Goal: Task Accomplishment & Management: Manage account settings

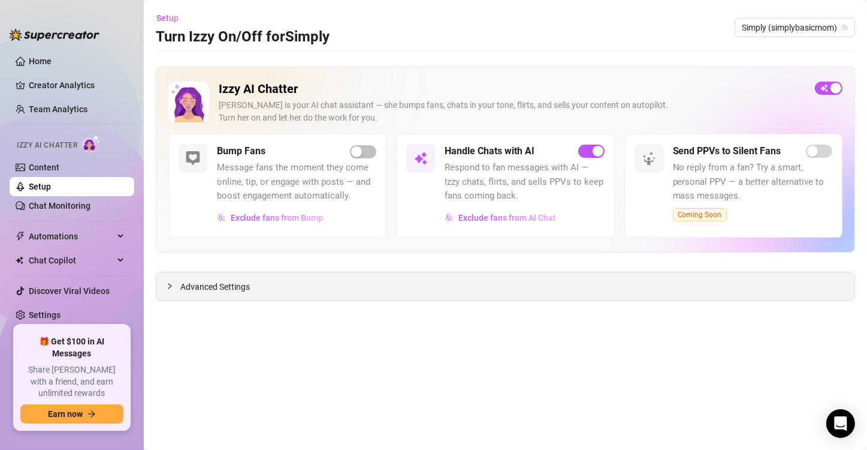
click at [225, 292] on span "Advanced Settings" at bounding box center [215, 286] width 70 height 13
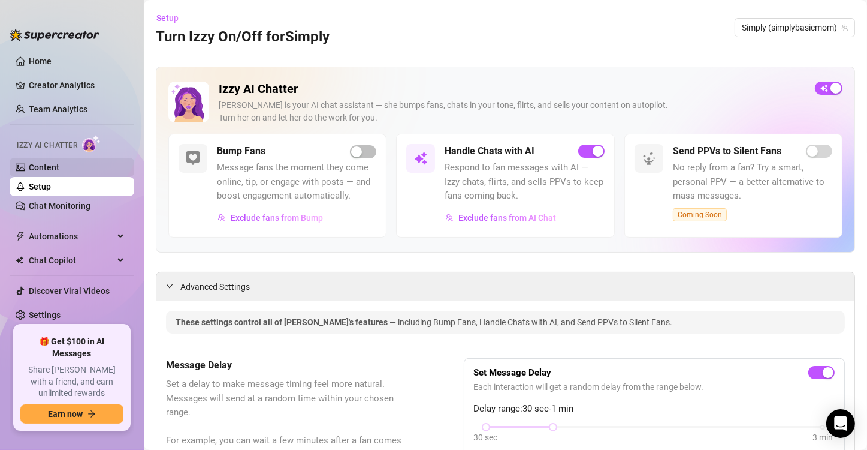
click at [53, 170] on link "Content" at bounding box center [44, 167] width 31 height 10
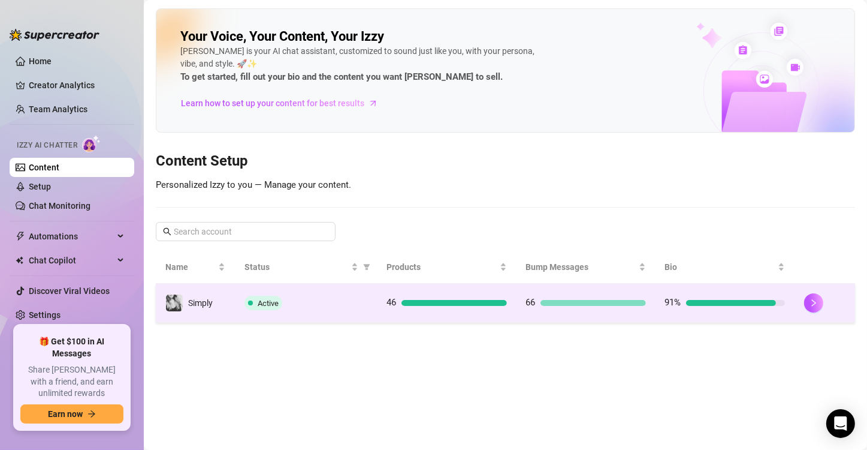
click at [250, 300] on span at bounding box center [250, 302] width 5 height 5
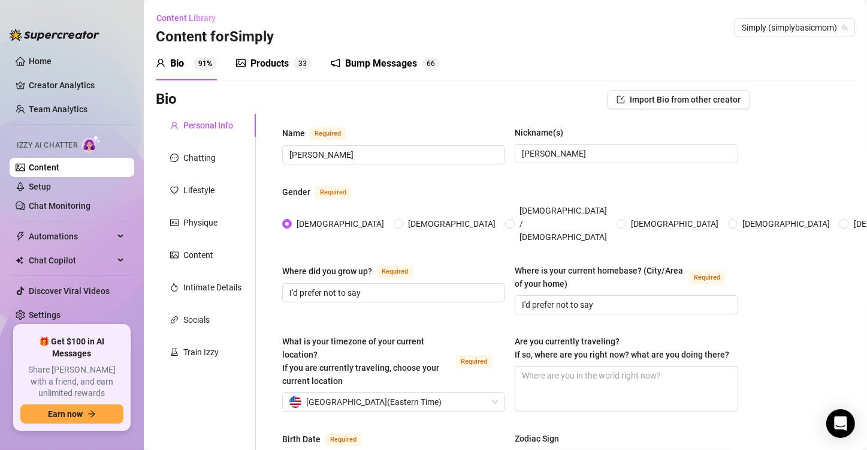
click at [371, 67] on div "Bump Messages" at bounding box center [381, 63] width 72 height 14
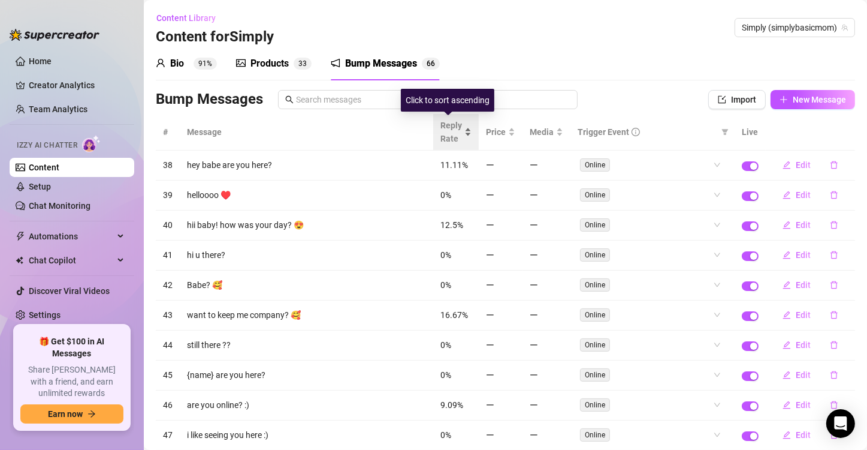
click at [462, 132] on div "Reply Rate" at bounding box center [456, 132] width 31 height 26
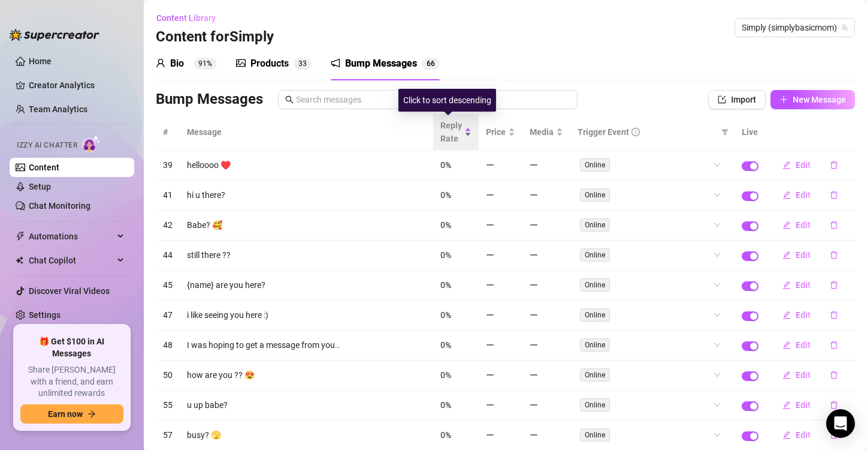
click at [462, 132] on div "Reply Rate" at bounding box center [456, 132] width 31 height 26
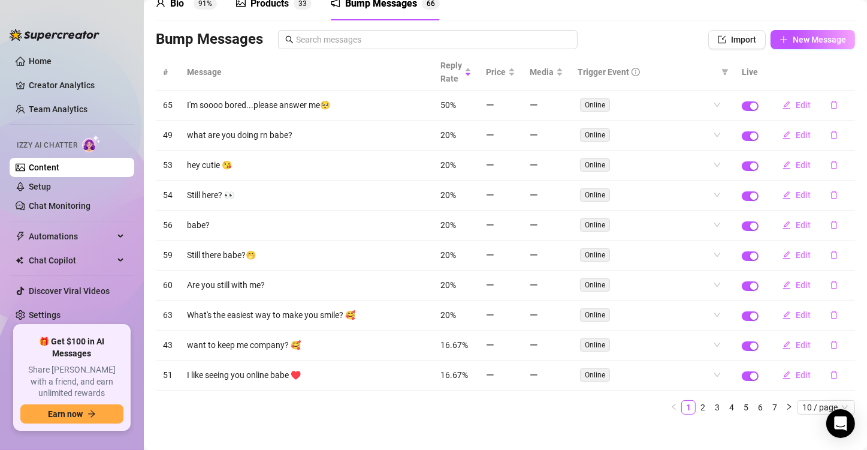
scroll to position [65, 0]
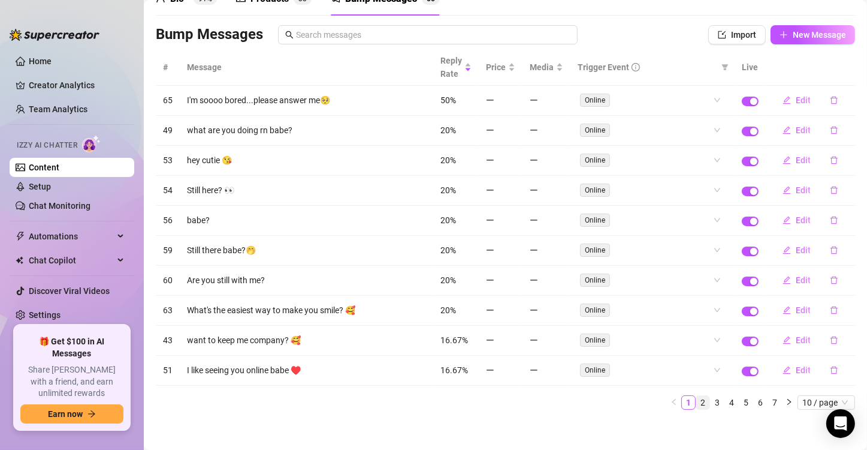
click at [697, 396] on link "2" at bounding box center [703, 402] width 13 height 13
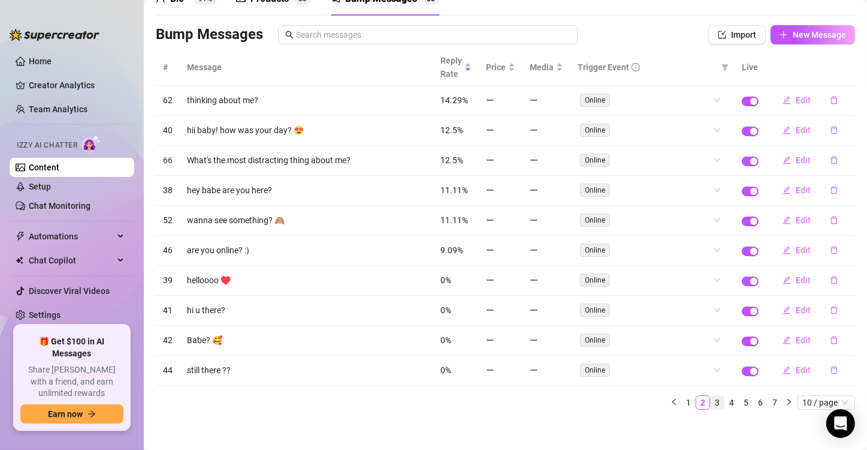
click at [712, 399] on link "3" at bounding box center [717, 402] width 13 height 13
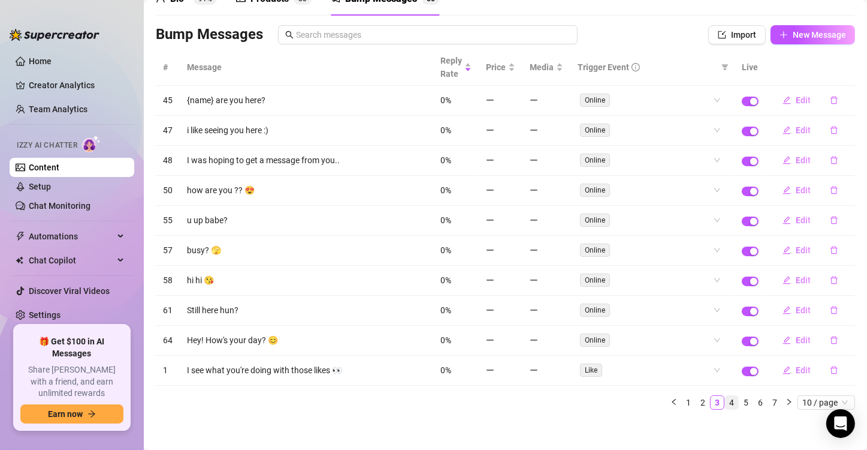
click at [725, 400] on link "4" at bounding box center [731, 402] width 13 height 13
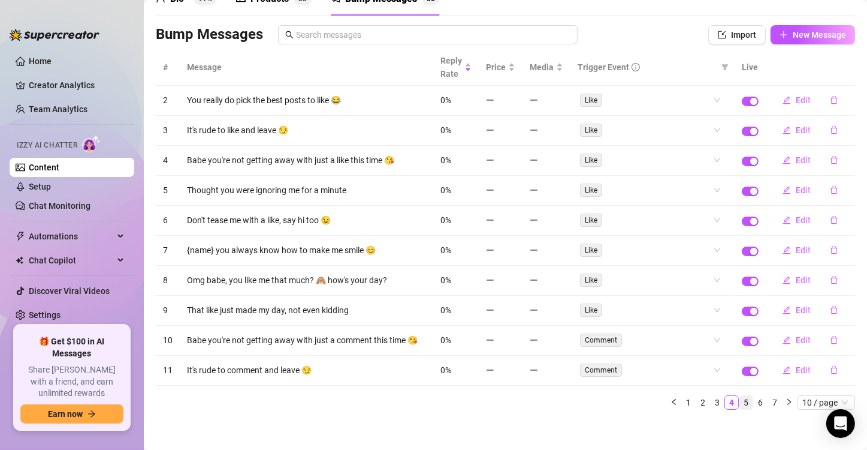
click at [740, 402] on link "5" at bounding box center [746, 402] width 13 height 13
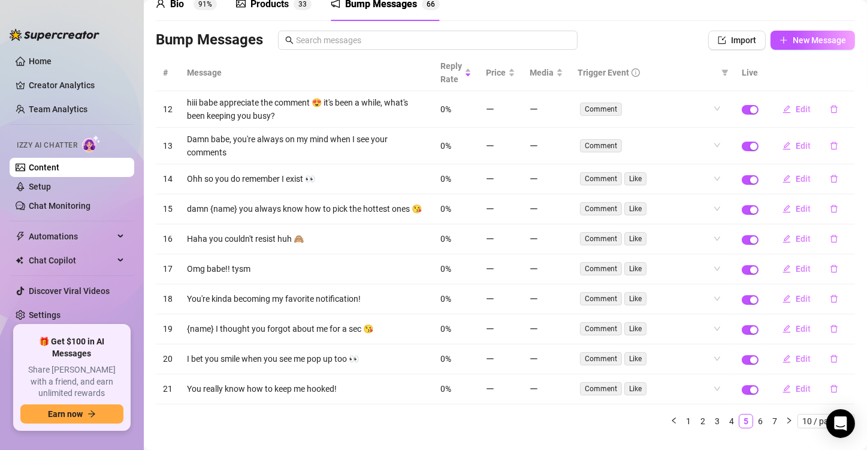
scroll to position [60, 0]
click at [754, 424] on link "6" at bounding box center [760, 420] width 13 height 13
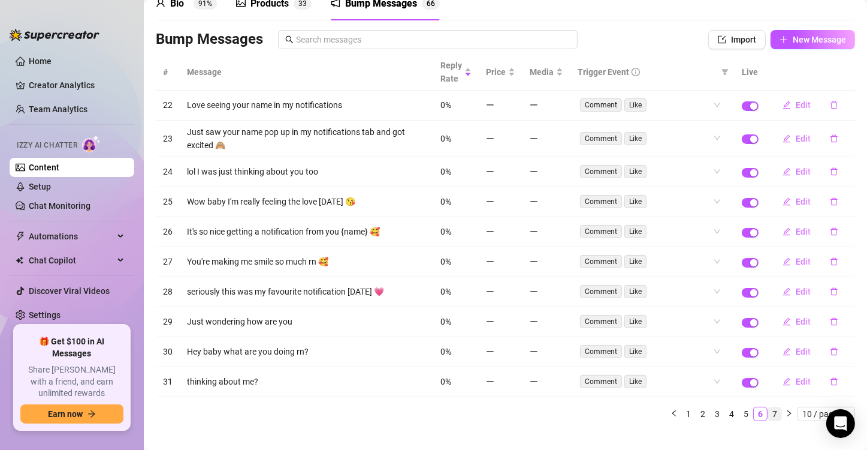
click at [769, 410] on link "7" at bounding box center [775, 413] width 13 height 13
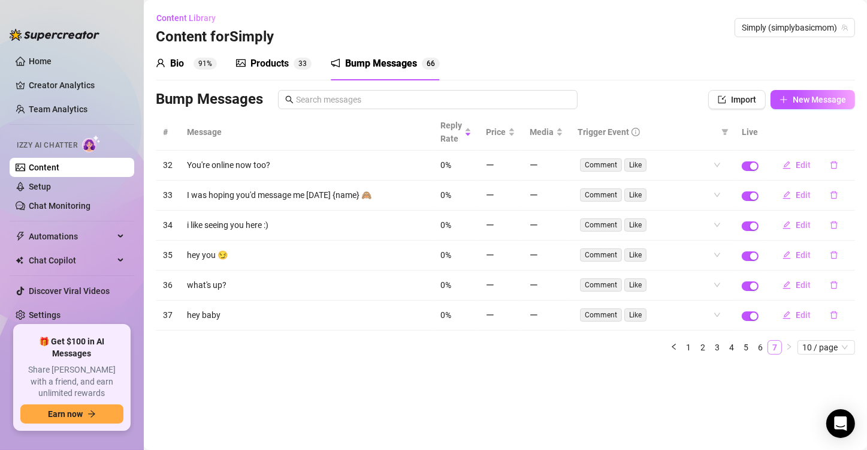
scroll to position [0, 0]
click at [748, 225] on span "button" at bounding box center [750, 226] width 17 height 10
click at [752, 195] on div "button" at bounding box center [754, 195] width 7 height 7
click at [761, 346] on link "6" at bounding box center [760, 346] width 13 height 13
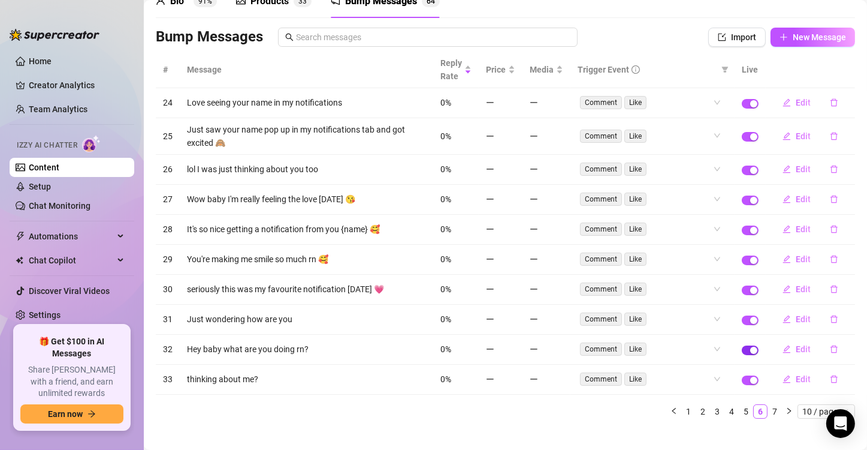
scroll to position [72, 0]
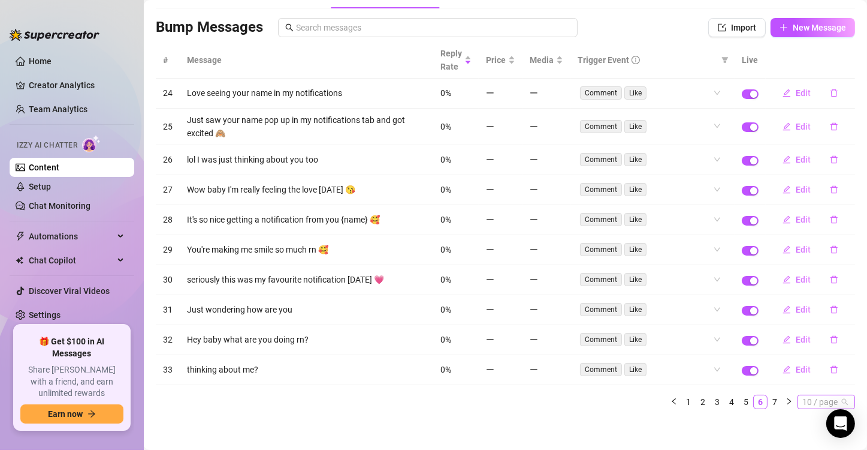
click at [834, 395] on span "10 / page" at bounding box center [827, 401] width 48 height 13
click at [831, 376] on div "100 / page" at bounding box center [827, 379] width 40 height 13
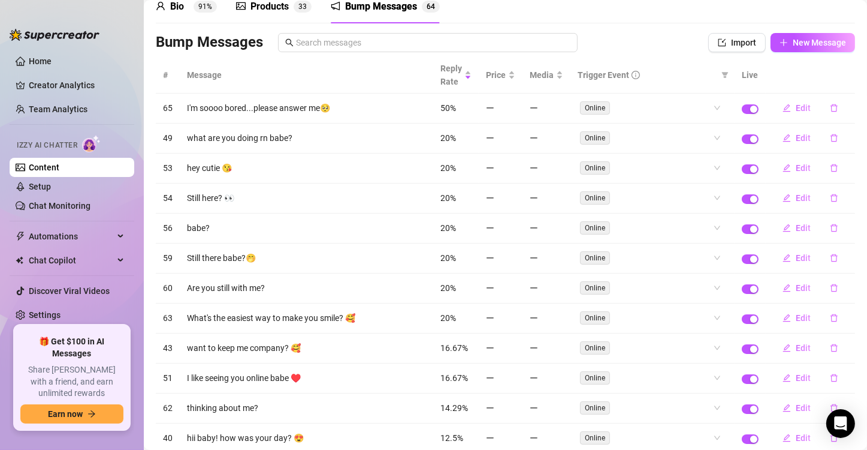
scroll to position [60, 0]
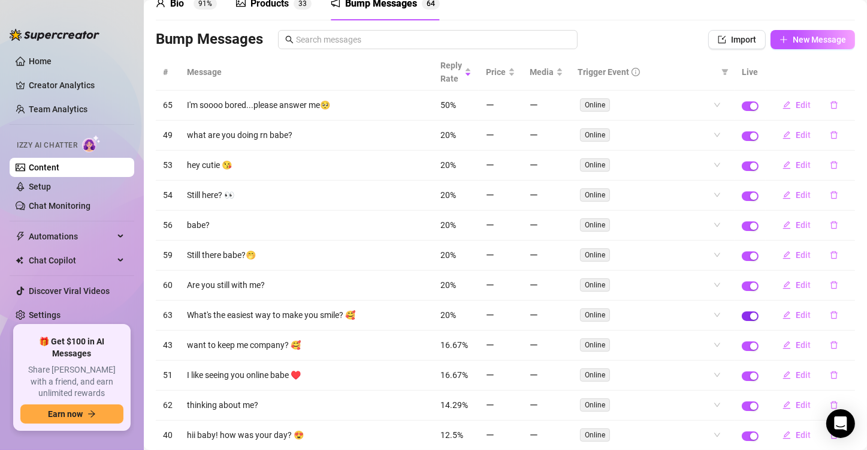
click at [742, 313] on span "button" at bounding box center [750, 316] width 17 height 10
click at [742, 372] on button "button" at bounding box center [750, 376] width 17 height 10
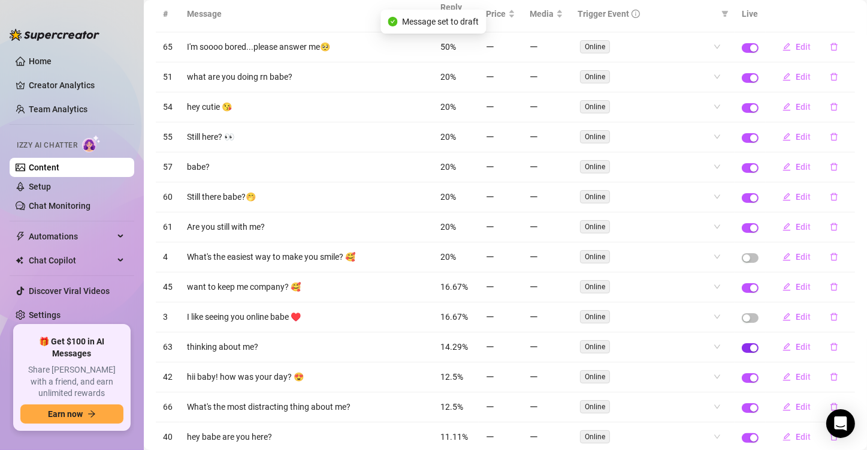
scroll to position [120, 0]
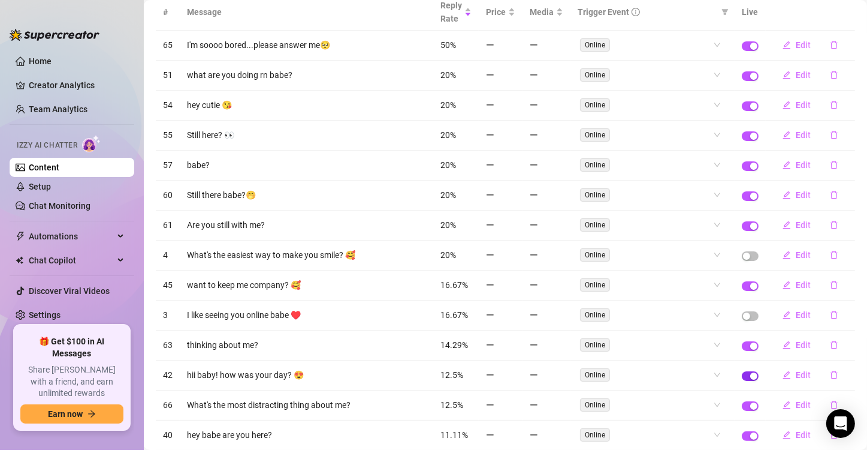
click at [742, 372] on span "button" at bounding box center [750, 376] width 17 height 10
click at [751, 402] on div "button" at bounding box center [754, 405] width 7 height 7
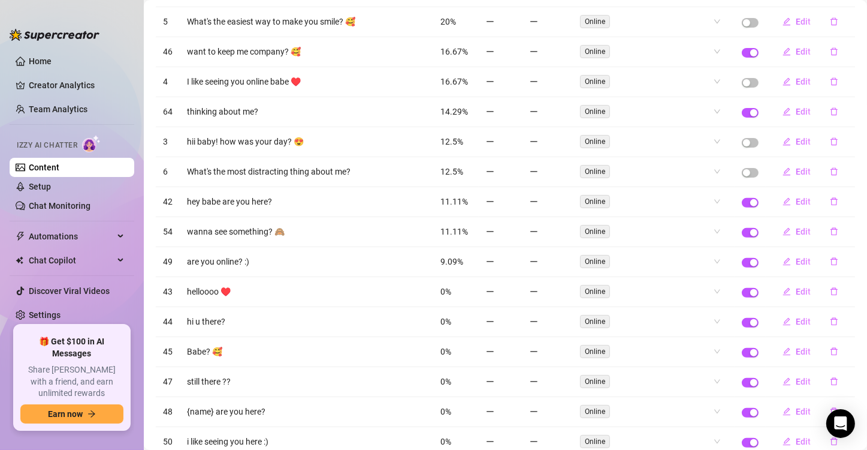
scroll to position [360, 0]
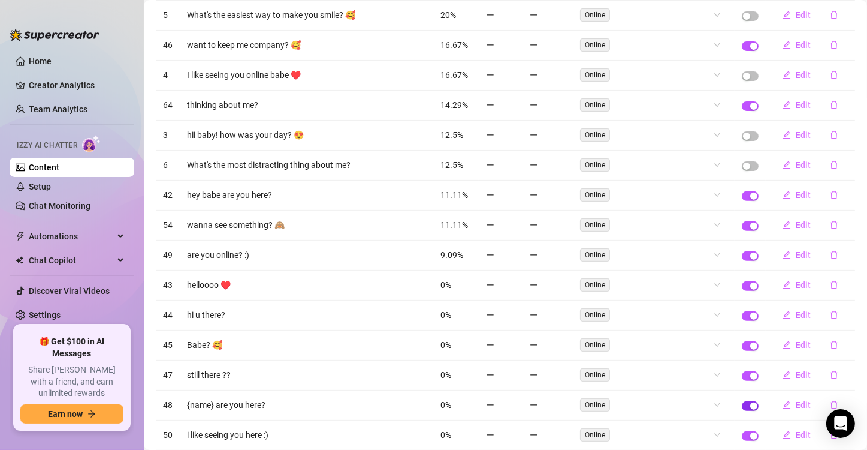
click at [742, 401] on span "button" at bounding box center [750, 406] width 17 height 10
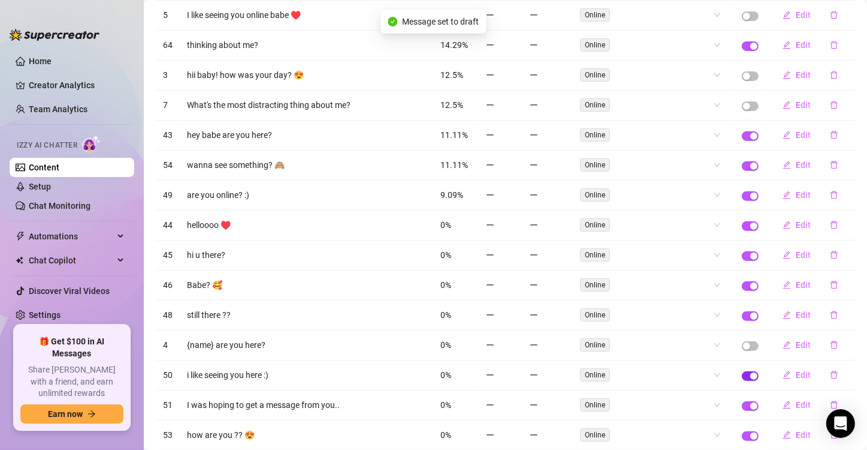
click at [751, 372] on div "button" at bounding box center [754, 375] width 7 height 7
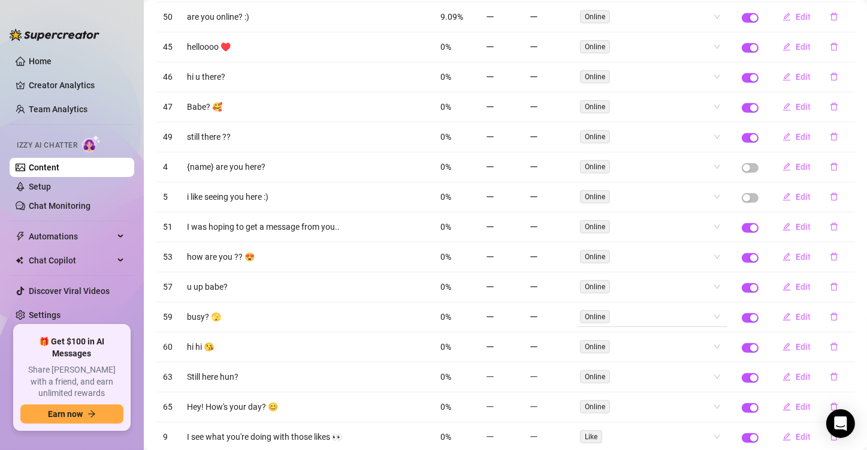
scroll to position [599, 0]
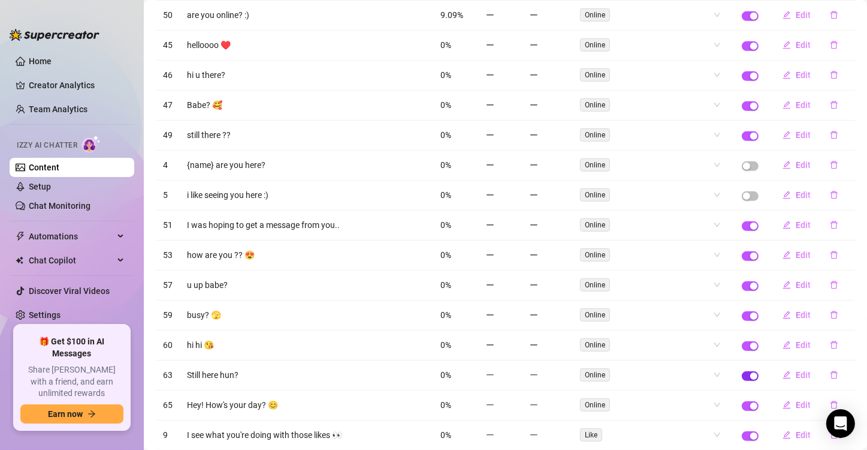
click at [751, 372] on div "button" at bounding box center [754, 375] width 7 height 7
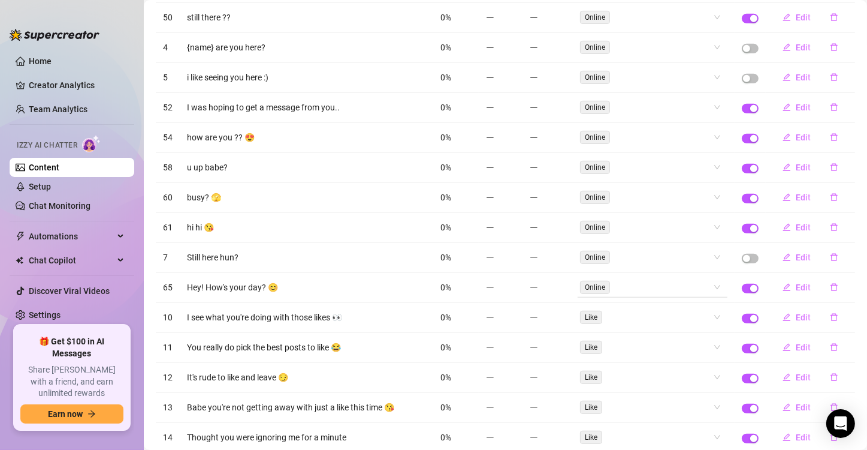
scroll to position [719, 0]
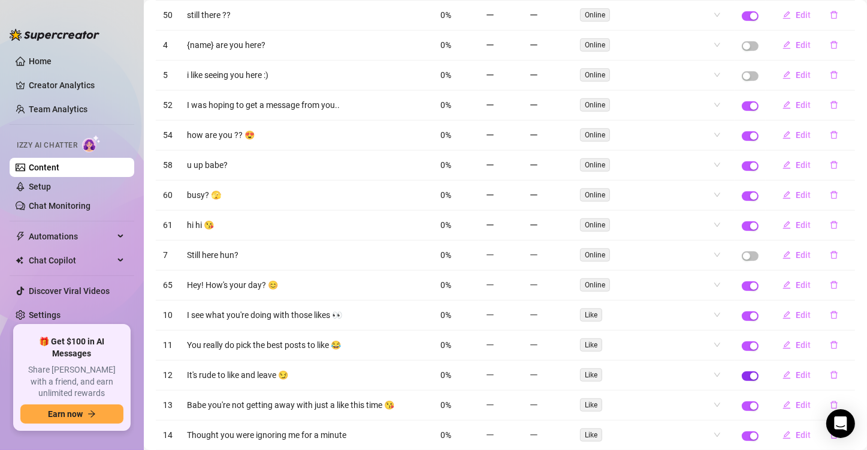
click at [742, 371] on span "button" at bounding box center [750, 376] width 17 height 10
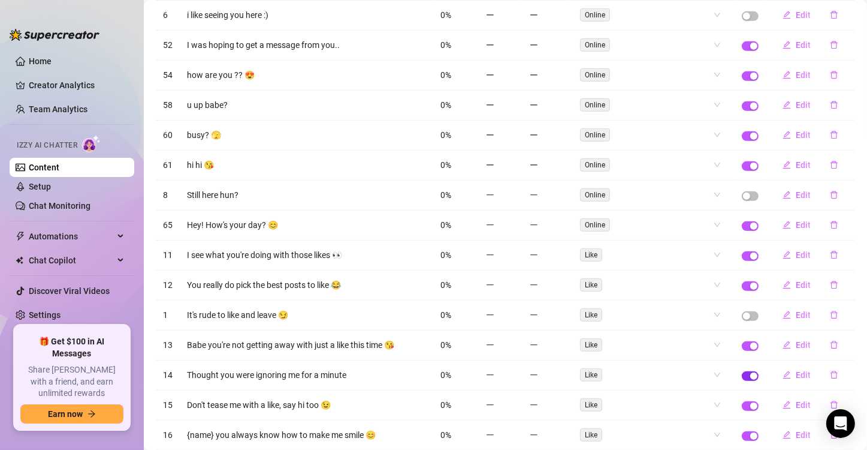
click at [751, 372] on div "button" at bounding box center [754, 375] width 7 height 7
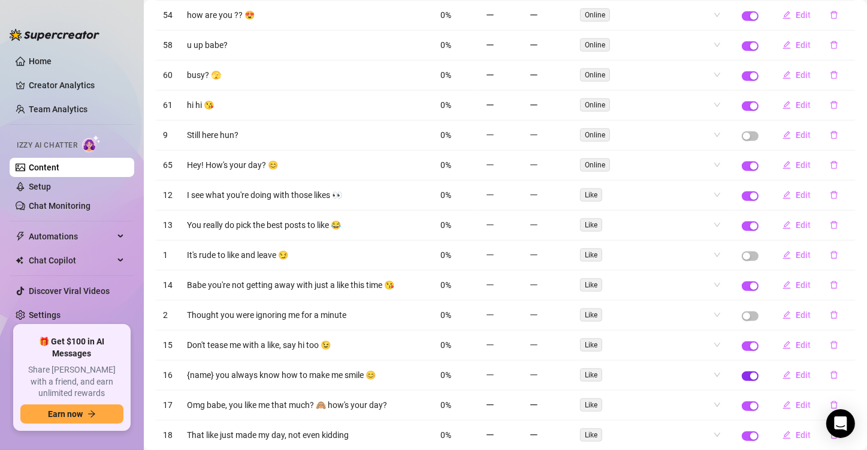
click at [742, 371] on span "button" at bounding box center [750, 376] width 17 height 10
click at [751, 402] on div "button" at bounding box center [754, 405] width 7 height 7
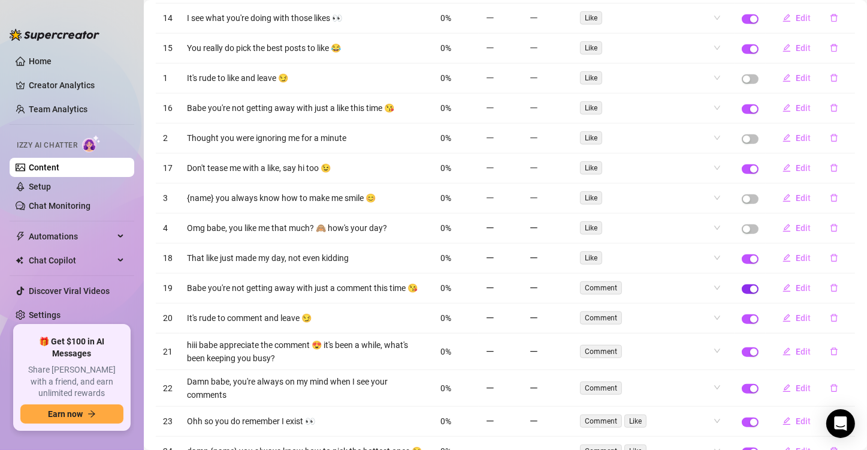
scroll to position [1019, 0]
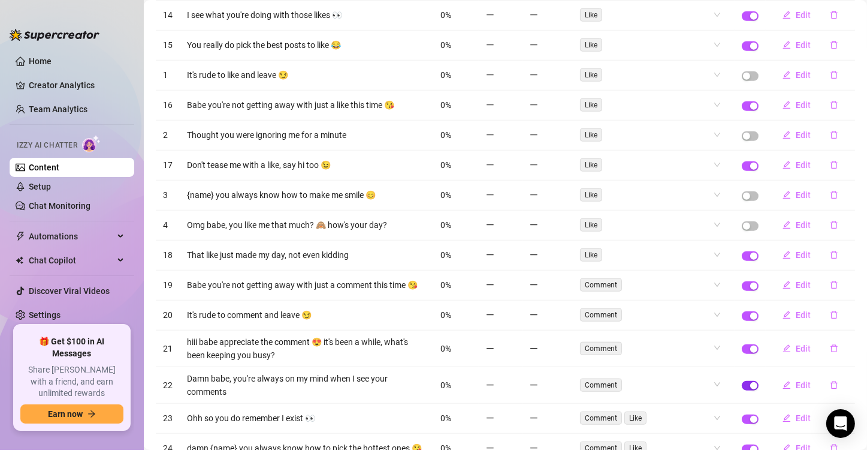
click at [751, 382] on div "button" at bounding box center [754, 385] width 7 height 7
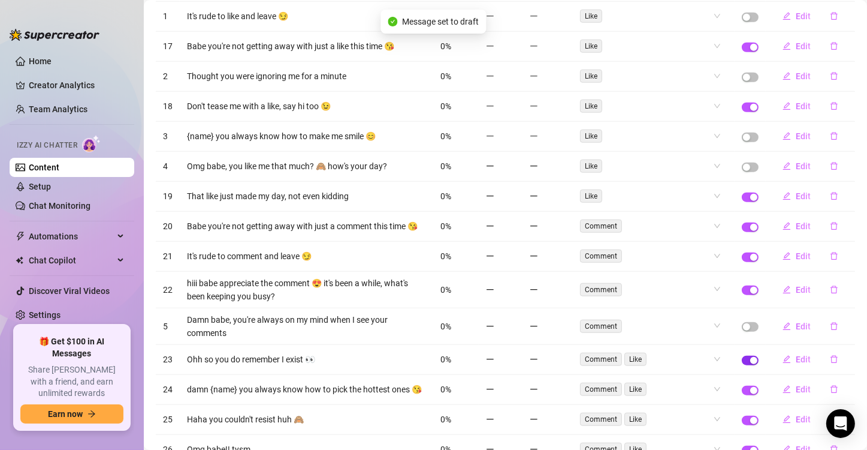
scroll to position [1079, 0]
click at [751, 385] on div "button" at bounding box center [754, 388] width 7 height 7
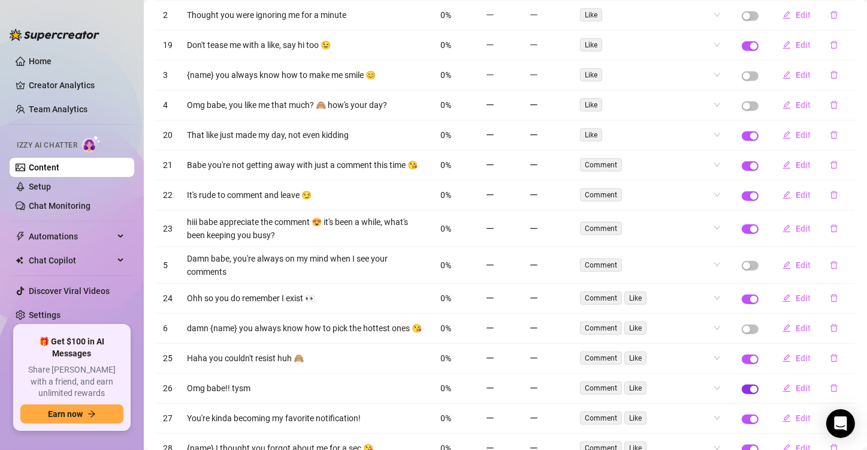
click at [742, 384] on button "button" at bounding box center [750, 389] width 17 height 10
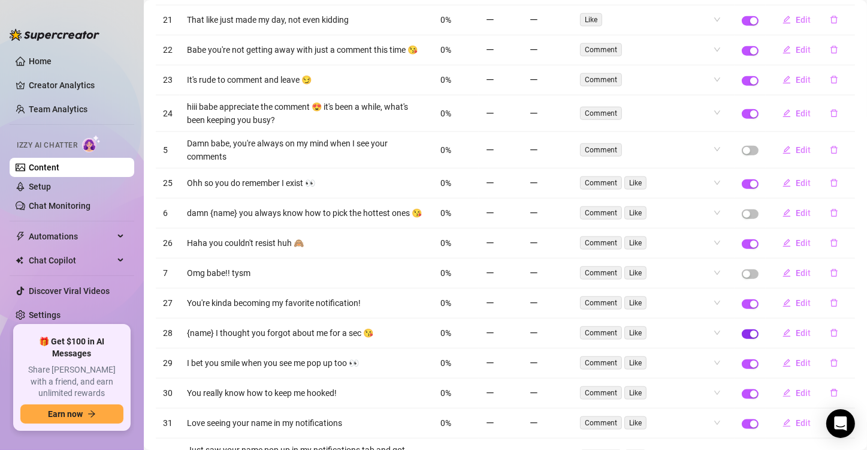
scroll to position [1259, 0]
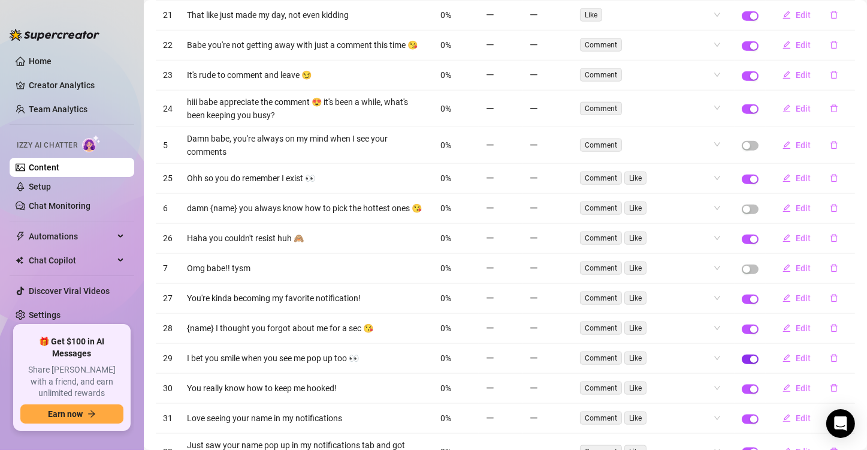
click at [742, 354] on span "button" at bounding box center [750, 359] width 17 height 10
click at [751, 385] on div "button" at bounding box center [754, 388] width 7 height 7
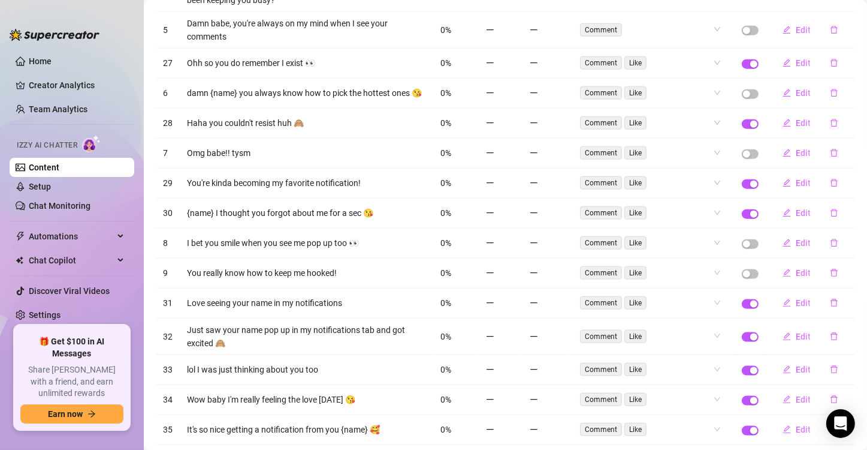
scroll to position [1379, 0]
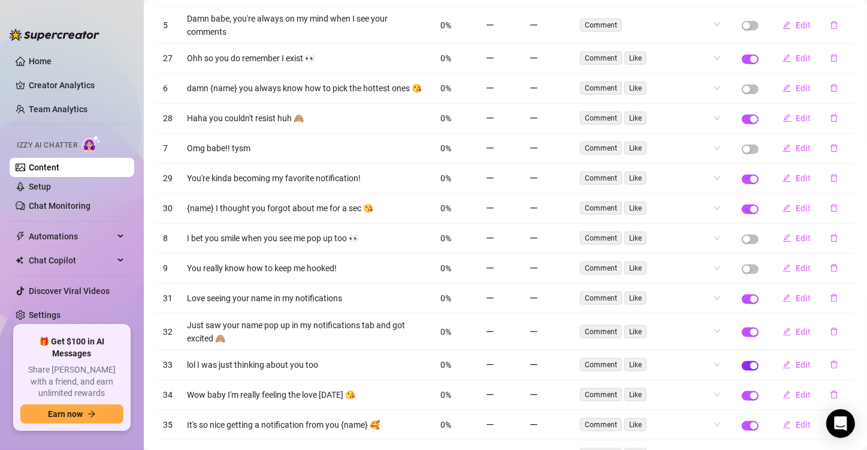
click at [742, 361] on span "button" at bounding box center [750, 366] width 17 height 10
click at [751, 329] on div "button" at bounding box center [754, 332] width 7 height 7
click at [743, 391] on span "button" at bounding box center [750, 396] width 17 height 10
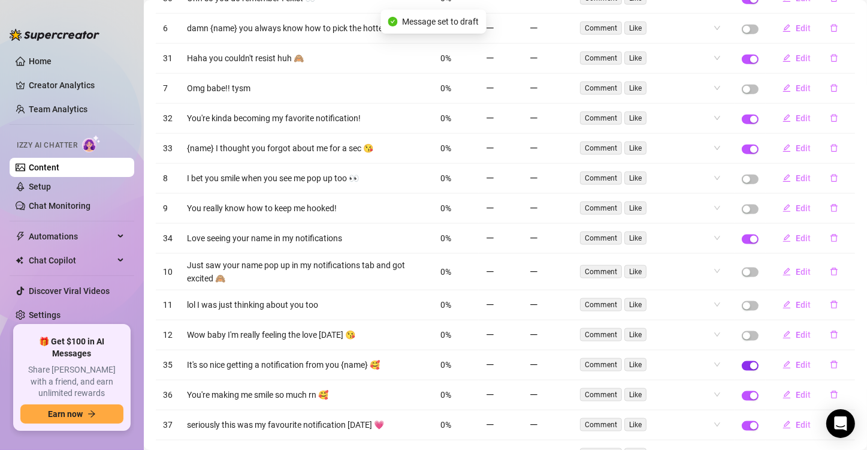
click at [751, 362] on div "button" at bounding box center [754, 365] width 7 height 7
click at [751, 422] on div "button" at bounding box center [754, 425] width 7 height 7
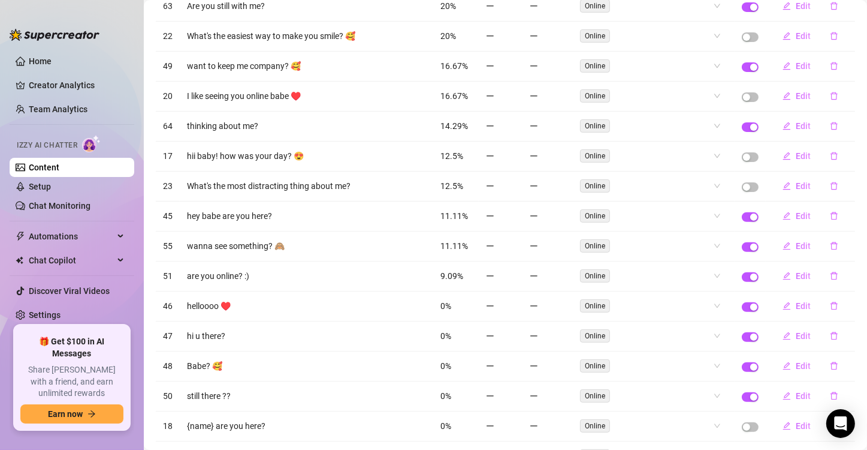
scroll to position [0, 0]
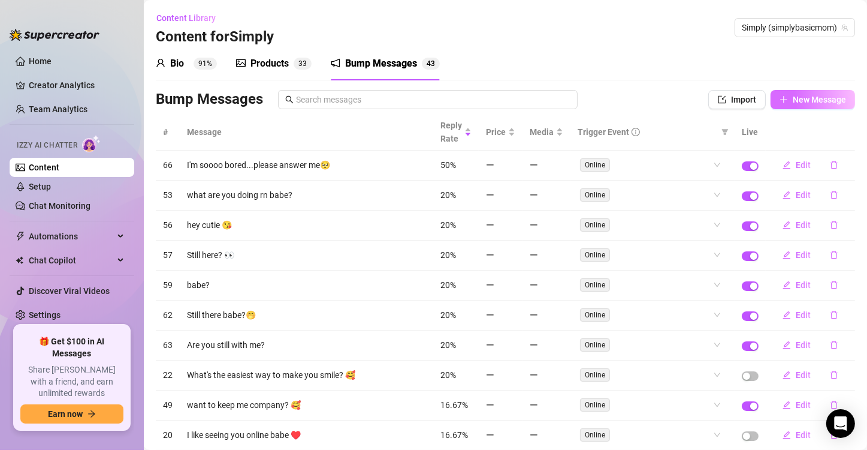
click at [796, 102] on span "New Message" at bounding box center [819, 100] width 53 height 10
type textarea "Type your message here..."
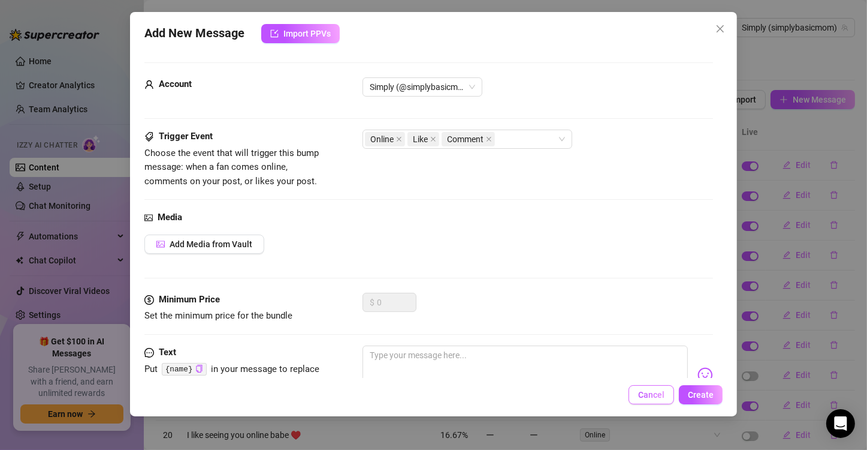
click at [650, 400] on button "Cancel" at bounding box center [652, 394] width 46 height 19
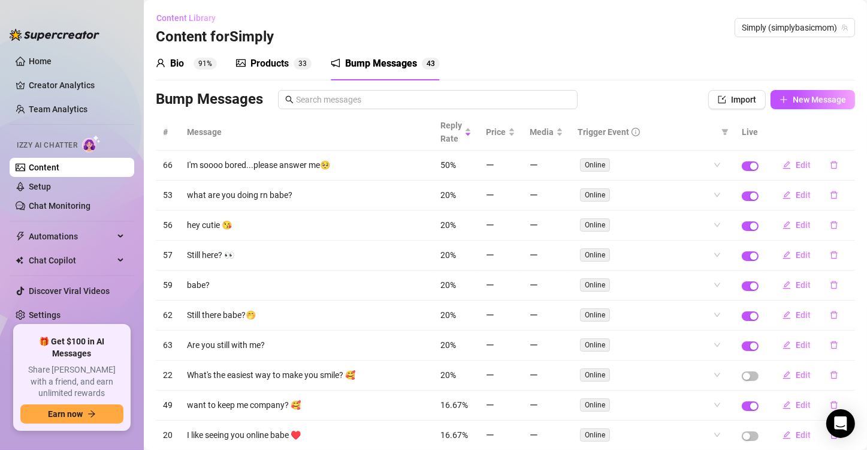
click at [201, 19] on span "Content Library" at bounding box center [185, 18] width 59 height 10
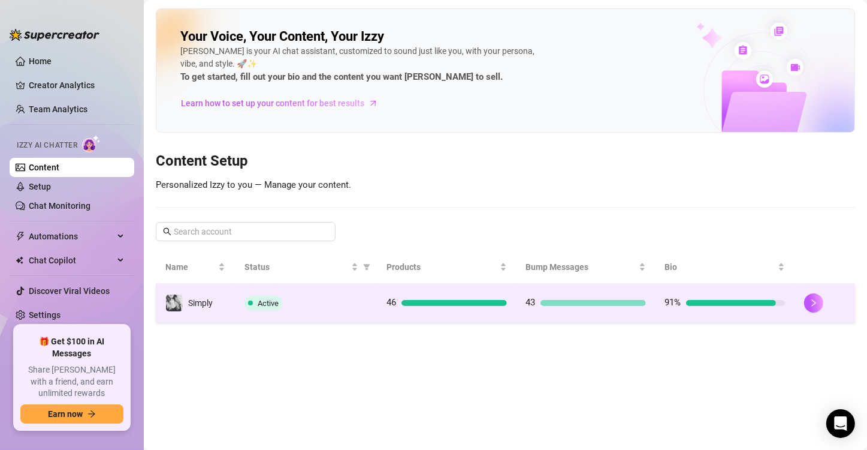
click at [333, 304] on div "Active" at bounding box center [306, 303] width 123 height 14
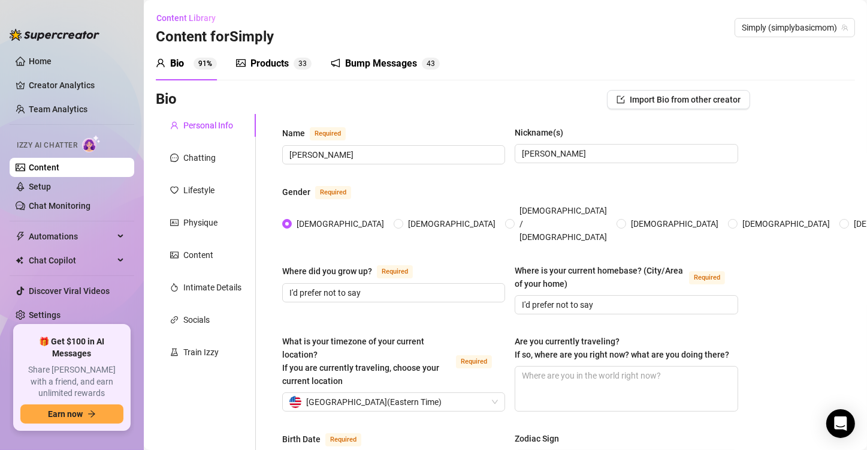
click at [263, 61] on div "Products" at bounding box center [270, 63] width 38 height 14
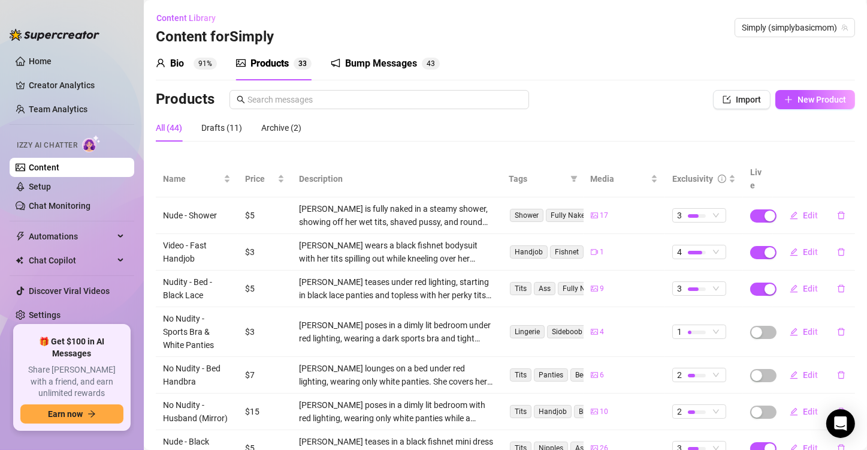
click at [180, 62] on div "Bio" at bounding box center [177, 63] width 14 height 14
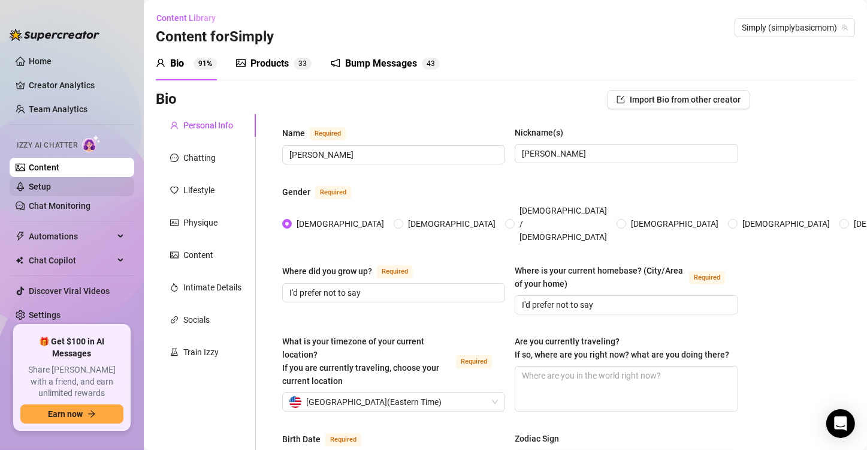
click at [51, 191] on link "Setup" at bounding box center [40, 187] width 22 height 10
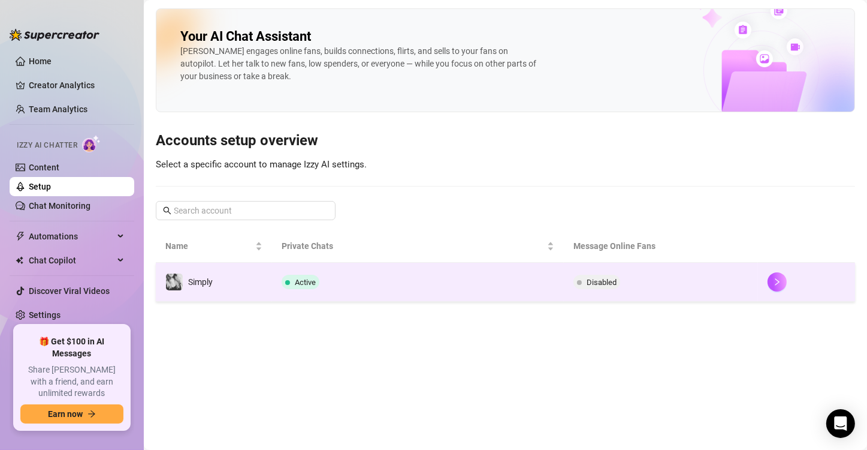
click at [287, 294] on td "Active" at bounding box center [417, 282] width 291 height 39
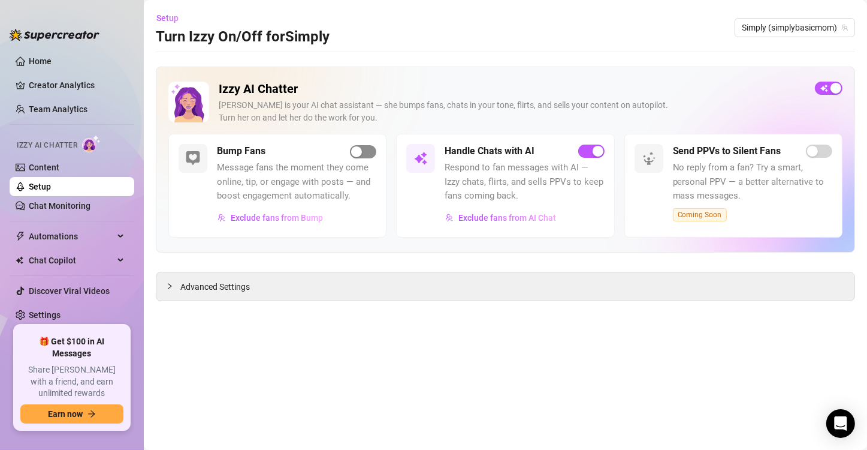
click at [370, 147] on span "button" at bounding box center [363, 151] width 26 height 13
